Goal: Task Accomplishment & Management: Manage account settings

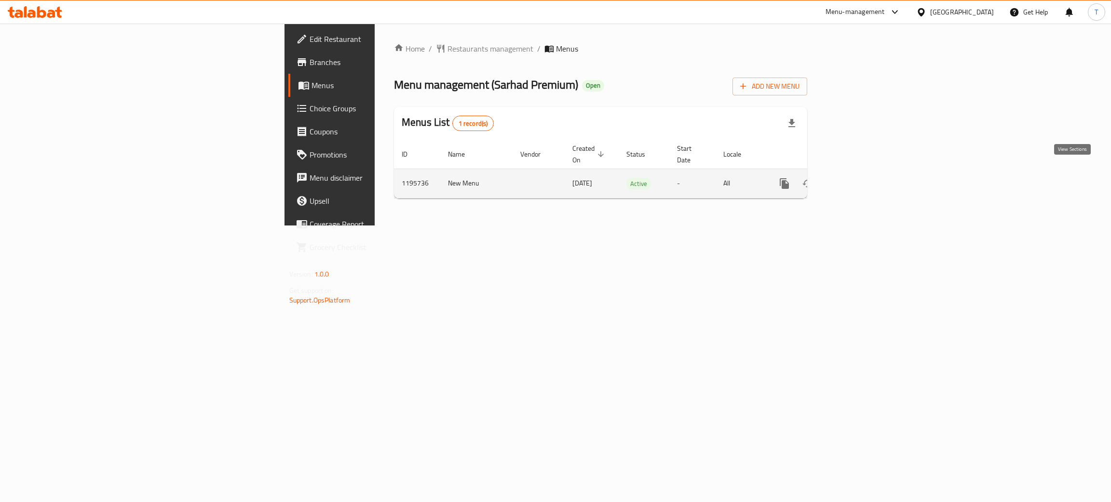
click at [860, 178] on icon "enhanced table" at bounding box center [854, 184] width 12 height 12
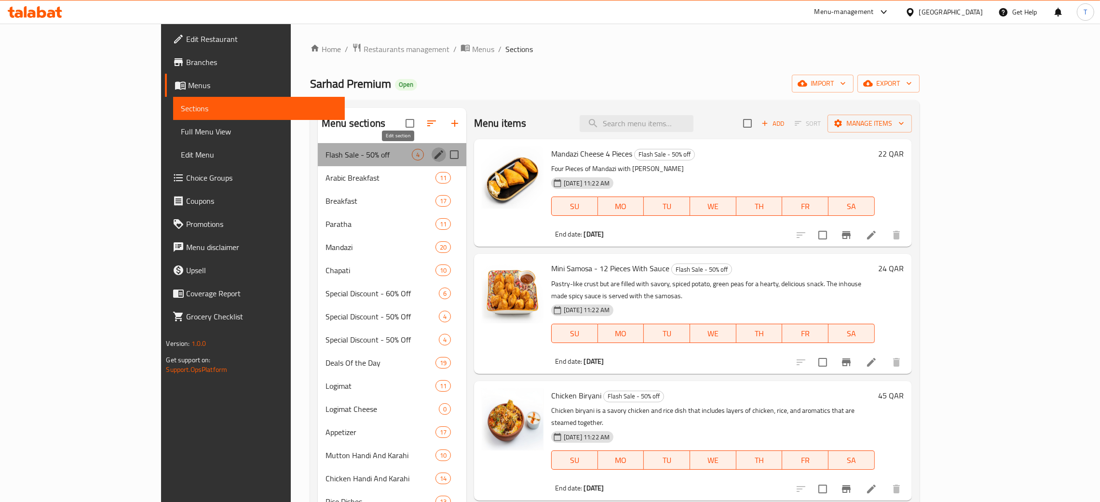
click at [434, 156] on icon "edit" at bounding box center [438, 154] width 9 height 9
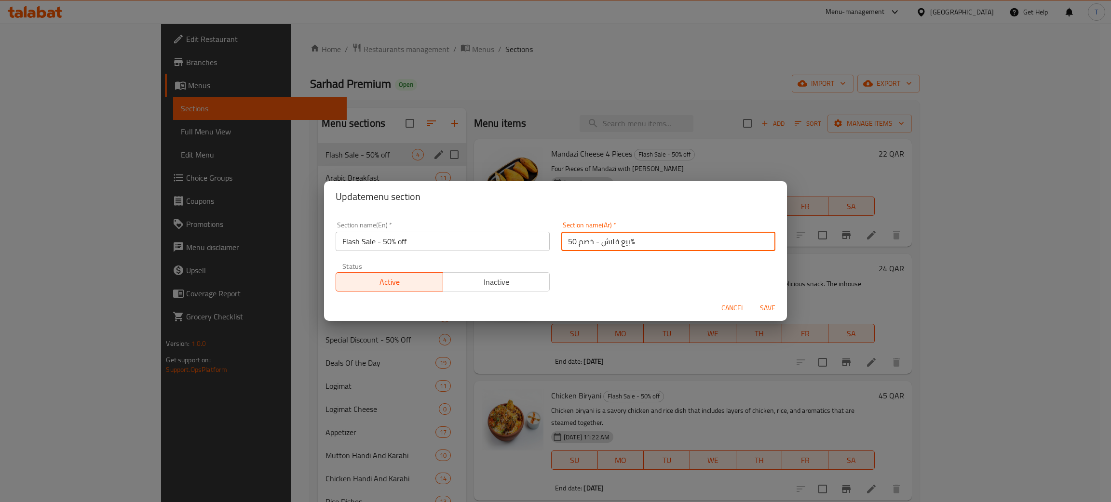
click at [652, 239] on input "بيع فلاش - خصم 50%" at bounding box center [668, 241] width 214 height 19
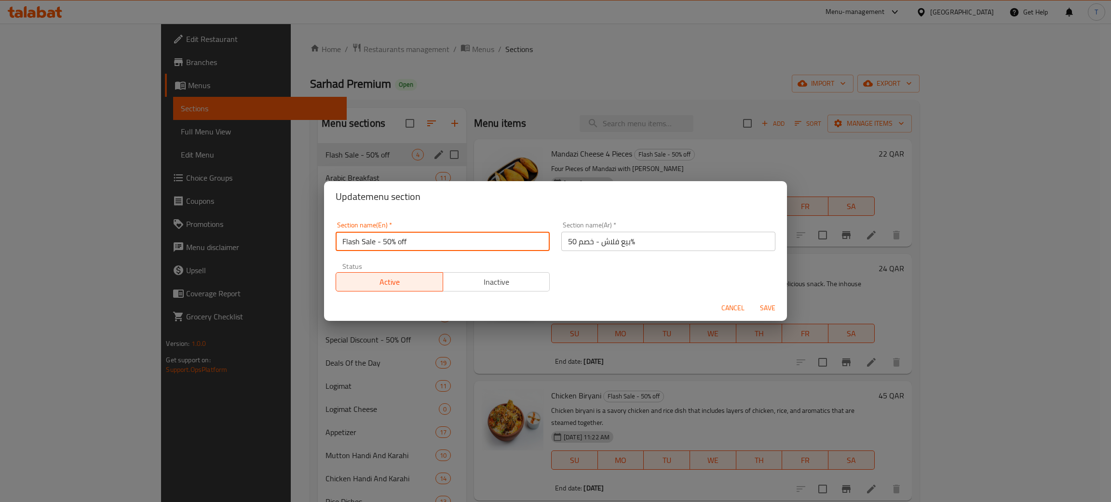
drag, startPoint x: 426, startPoint y: 242, endPoint x: 103, endPoint y: 244, distance: 323.5
click at [103, 244] on div "Update menu section Section name(En)   * Flash Sale - 50% off Section name(En) …" at bounding box center [555, 251] width 1111 height 502
type input "O"
click at [339, 238] on input "Offer" at bounding box center [443, 241] width 214 height 19
click at [404, 241] on input "Offer" at bounding box center [443, 241] width 214 height 19
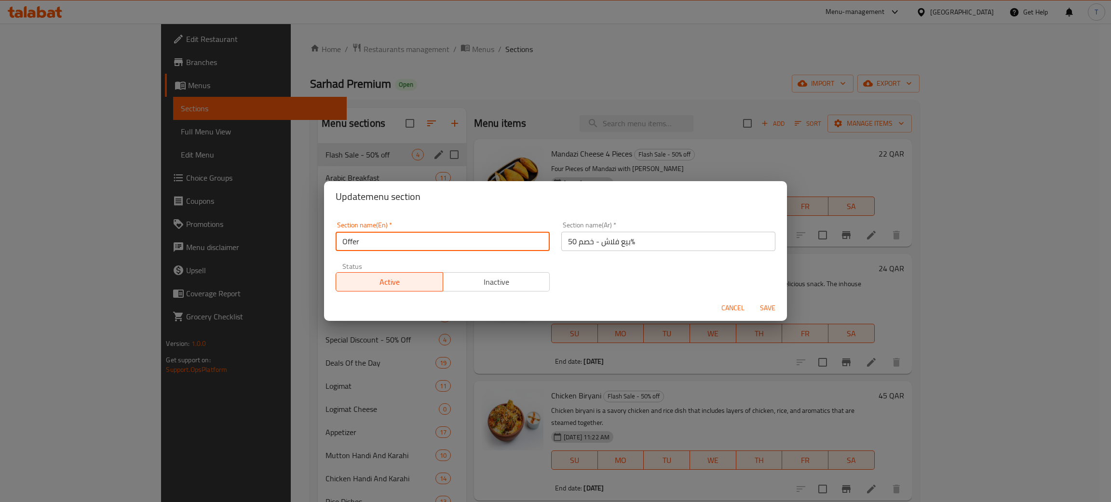
type input "Offer"
click at [737, 308] on span "Cancel" at bounding box center [732, 308] width 23 height 12
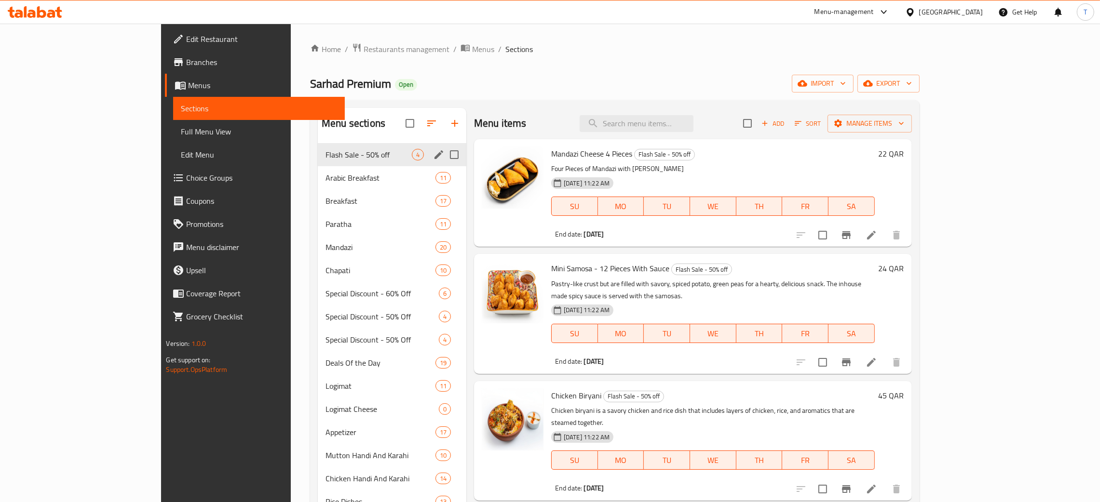
click at [433, 158] on icon "edit" at bounding box center [439, 155] width 12 height 12
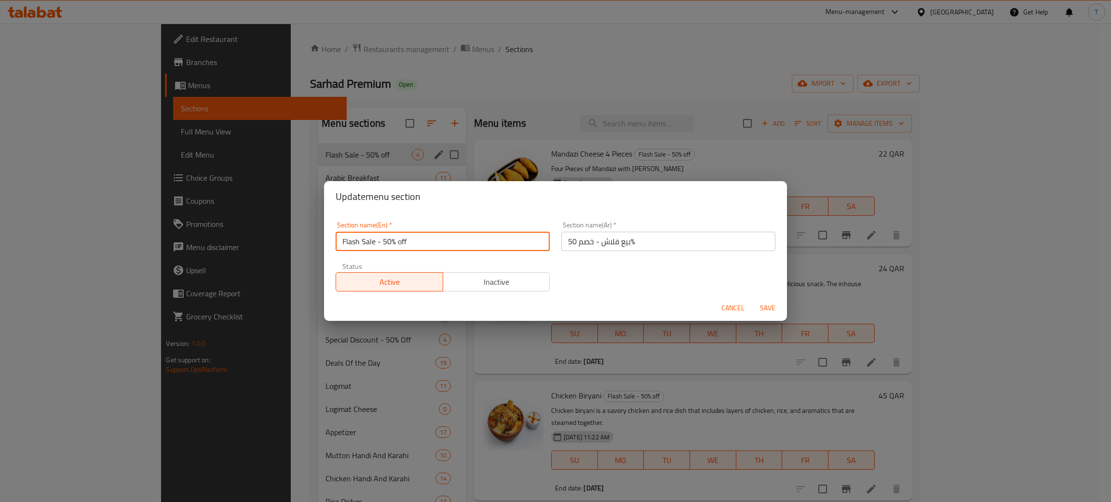
drag, startPoint x: 423, startPoint y: 244, endPoint x: 118, endPoint y: 242, distance: 305.2
click at [118, 242] on div "Update menu section Section name(En)   * Flash Sale - 50% off Section name(En) …" at bounding box center [555, 251] width 1111 height 502
